Goal: Check status: Check status

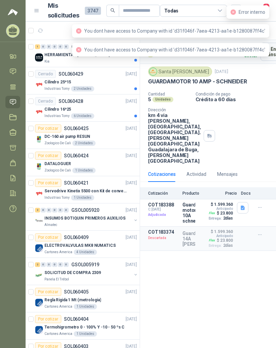
click at [261, 139] on div "Cantidad 5 Unidades Condición de pago Crédito a 60 días Dirección km 4 via [PER…" at bounding box center [208, 128] width 120 height 72
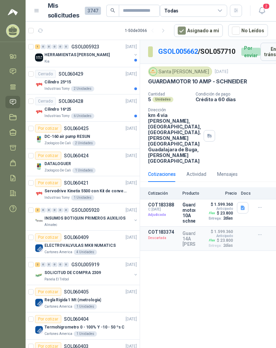
click at [35, 12] on icon at bounding box center [37, 10] width 4 height 3
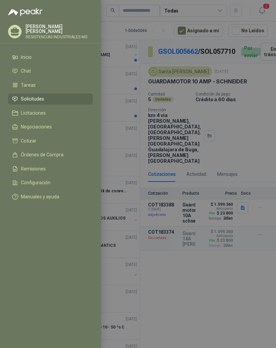
click at [65, 156] on li "Órdenes de Compra" at bounding box center [50, 155] width 77 height 6
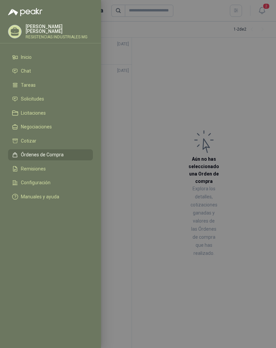
click at [255, 104] on div at bounding box center [138, 174] width 276 height 348
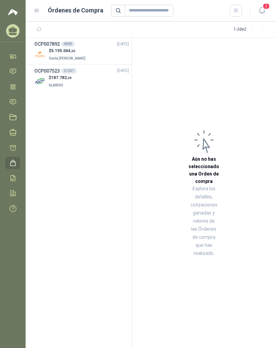
click at [50, 50] on p "$ 5.195.064 ,00" at bounding box center [68, 51] width 38 height 6
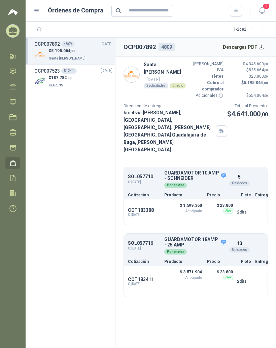
click at [180, 172] on div "SOL057710 C: [DATE] GUARDAMOTOR 10 AMP - [PERSON_NAME] Detalles Por enviar 5 Un…" at bounding box center [196, 180] width 144 height 22
click at [93, 79] on div "$ 187.782 ,00 KLARENS" at bounding box center [73, 82] width 78 height 14
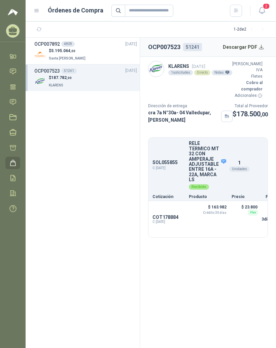
click at [101, 47] on div "OCP007892 4809 [DATE]" at bounding box center [85, 43] width 103 height 7
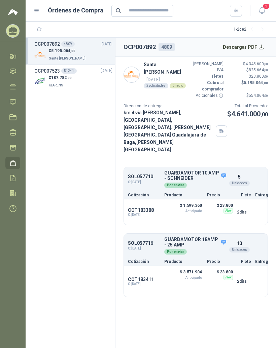
click at [69, 79] on span ",00" at bounding box center [69, 78] width 5 height 4
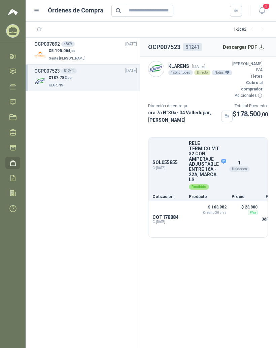
click at [54, 47] on h3 "OCP007892" at bounding box center [47, 43] width 26 height 7
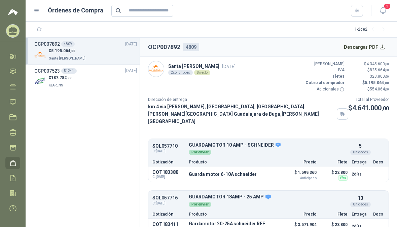
click at [166, 149] on span "C: [DATE]" at bounding box center [168, 151] width 32 height 5
click at [0, 0] on button "Detalles" at bounding box center [0, 0] width 0 height 0
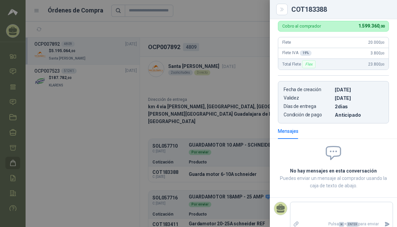
click at [276, 148] on span at bounding box center [333, 153] width 111 height 18
click at [111, 164] on div at bounding box center [198, 113] width 397 height 227
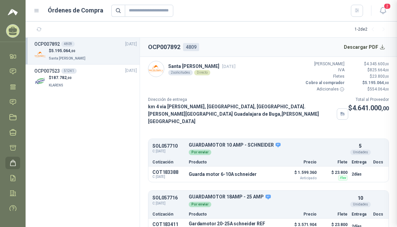
scroll to position [8, 0]
click at [175, 195] on div "SOL057716 C: [DATE] GUARDAMOTOR 18AMP - 25 AMP Detalles Por enviar 10 Unidades" at bounding box center [268, 200] width 240 height 17
click at [263, 219] on div "COT183411 C: [DATE] Gardamotor 20-25A [PERSON_NAME] REF GV2MEW22 Detalles $ 3.5…" at bounding box center [268, 226] width 240 height 15
click at [0, 0] on button "Detalles" at bounding box center [0, 0] width 0 height 0
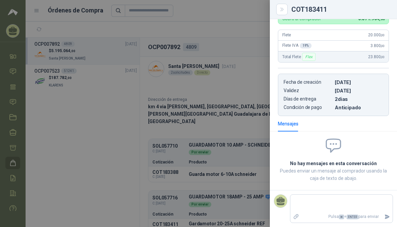
scroll to position [212, 0]
click at [82, 154] on div at bounding box center [198, 113] width 397 height 227
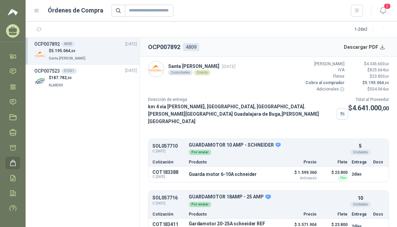
scroll to position [0, 0]
click at [28, 227] on html "[PERSON_NAME] RESISTENCIAS INDUSTRIALES MG Inicio Chat Tareas Solicitudes Licit…" at bounding box center [198, 113] width 397 height 227
click at [255, 157] on div "Cotización Producto Precio Flete Entrega Docs" at bounding box center [268, 161] width 240 height 9
click at [276, 111] on icon "button" at bounding box center [343, 113] width 6 height 5
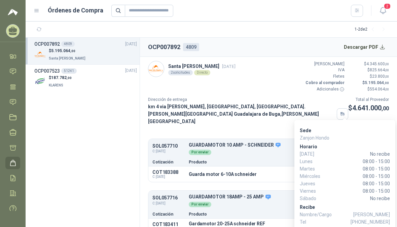
click at [262, 124] on article "Santa [PERSON_NAME] [DATE] 2 solicitudes Directo Valor Bruto $ 4.345.600 ,00 IV…" at bounding box center [268, 142] width 257 height 171
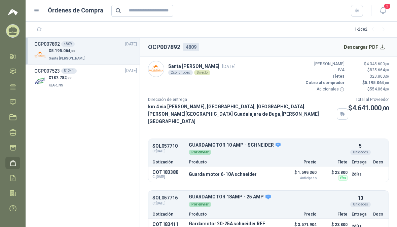
click at [162, 68] on img at bounding box center [155, 68] width 15 height 15
click at [190, 67] on p "Santa [PERSON_NAME] [DATE]" at bounding box center [201, 66] width 67 height 7
click at [210, 67] on p "Santa [PERSON_NAME] [DATE]" at bounding box center [201, 66] width 67 height 7
click at [197, 61] on div "Santa [PERSON_NAME] [DATE] 2 solicitudes Directo" at bounding box center [191, 69] width 87 height 16
click at [156, 65] on img at bounding box center [155, 68] width 15 height 15
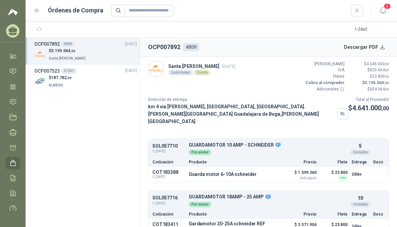
click at [276, 111] on icon "button" at bounding box center [343, 113] width 6 height 5
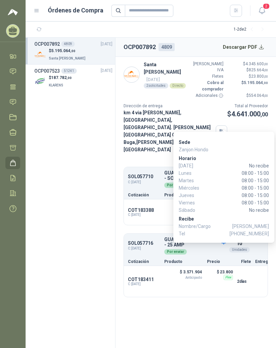
click at [102, 219] on section "OCP007892 4809 [DATE] $ 5.195.064 ,00 Santa [PERSON_NAME] OCP007523 51241 [DATE…" at bounding box center [71, 193] width 90 height 311
